Goal: Find specific page/section: Find specific page/section

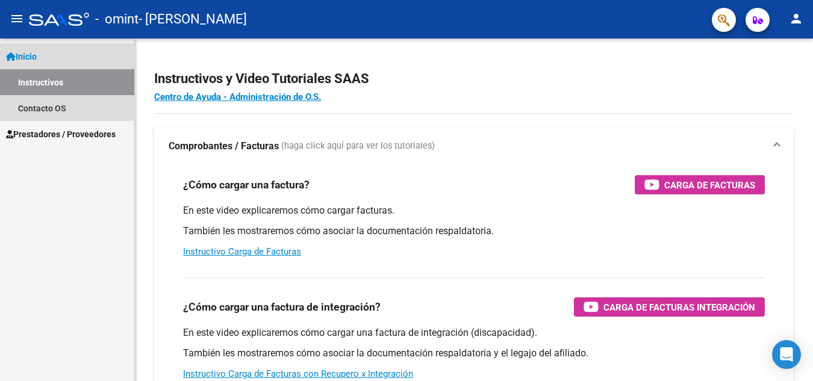
click at [66, 86] on link "Instructivos" at bounding box center [67, 82] width 134 height 26
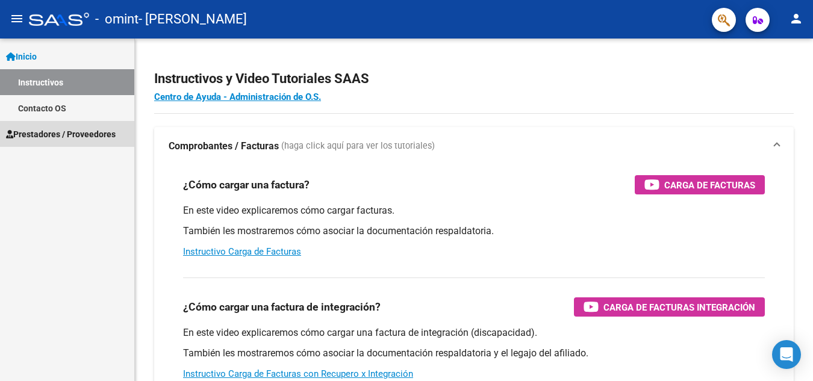
click at [72, 137] on span "Prestadores / Proveedores" at bounding box center [61, 134] width 110 height 13
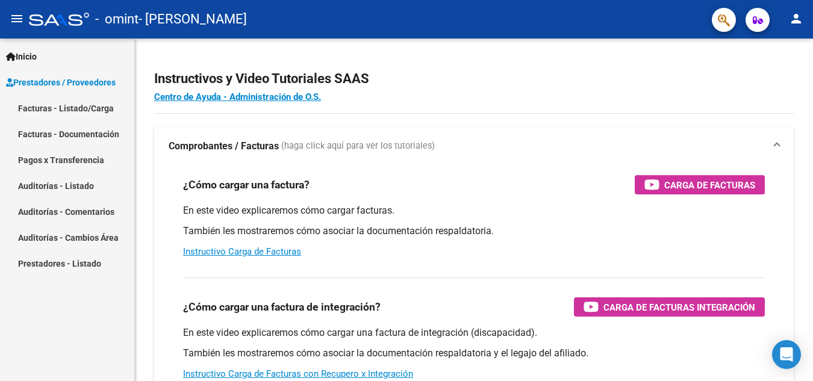
click at [792, 17] on mat-icon "person" at bounding box center [796, 18] width 14 height 14
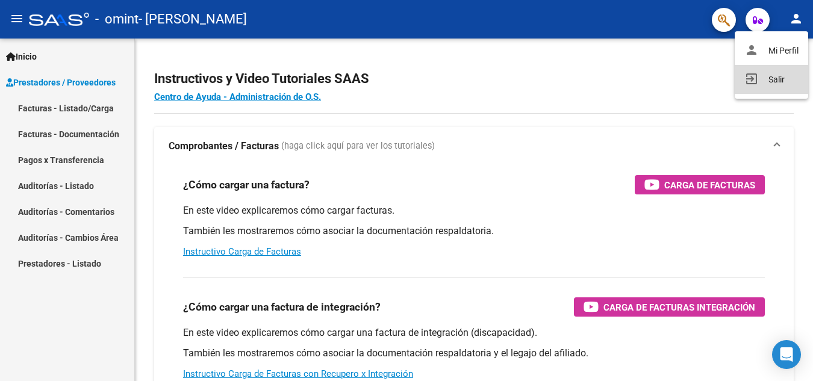
click at [791, 79] on button "exit_to_app Salir" at bounding box center [771, 79] width 73 height 29
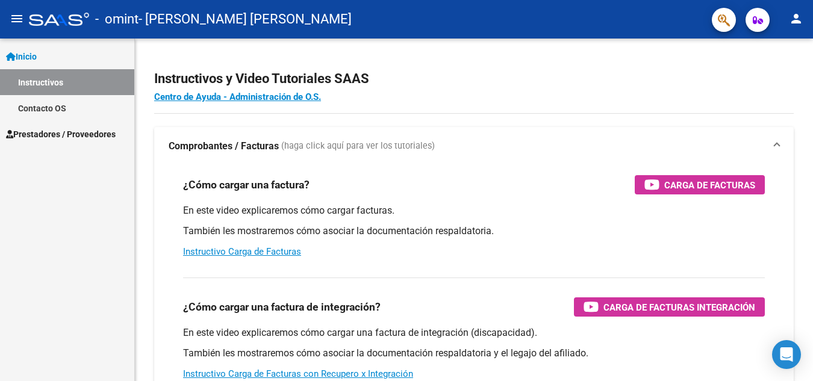
click at [76, 89] on link "Instructivos" at bounding box center [67, 82] width 134 height 26
click at [70, 132] on span "Prestadores / Proveedores" at bounding box center [61, 134] width 110 height 13
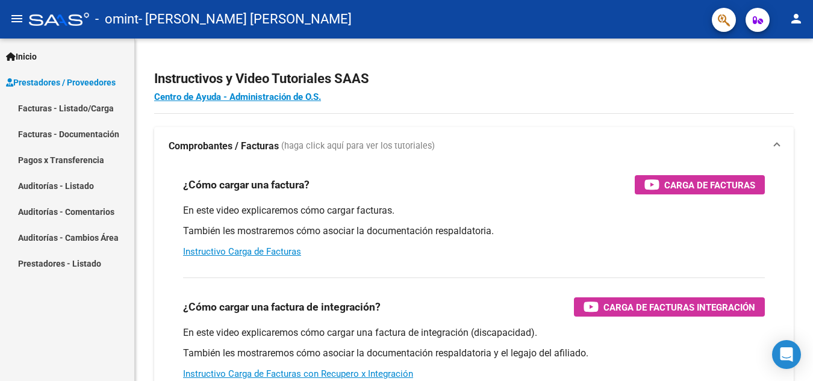
click at [81, 107] on link "Facturas - Listado/Carga" at bounding box center [67, 108] width 134 height 26
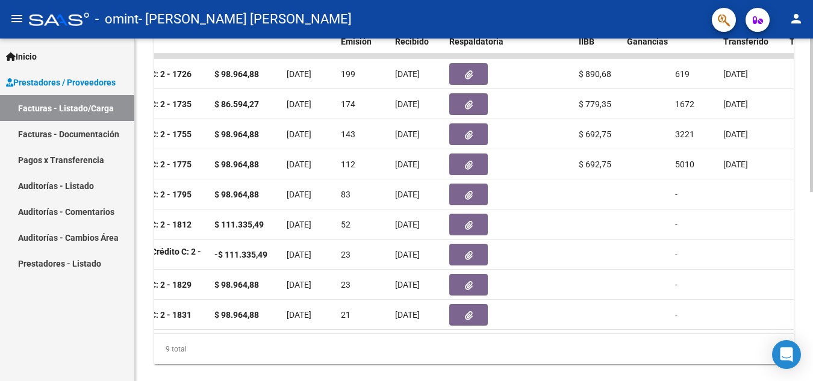
scroll to position [361, 0]
